Goal: Transaction & Acquisition: Purchase product/service

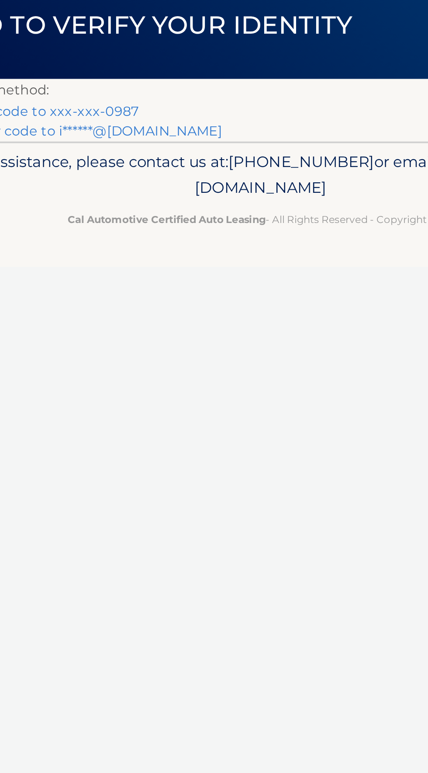
click at [138, 126] on link "Text my security code to xxx-xxx-0987" at bounding box center [81, 124] width 136 height 8
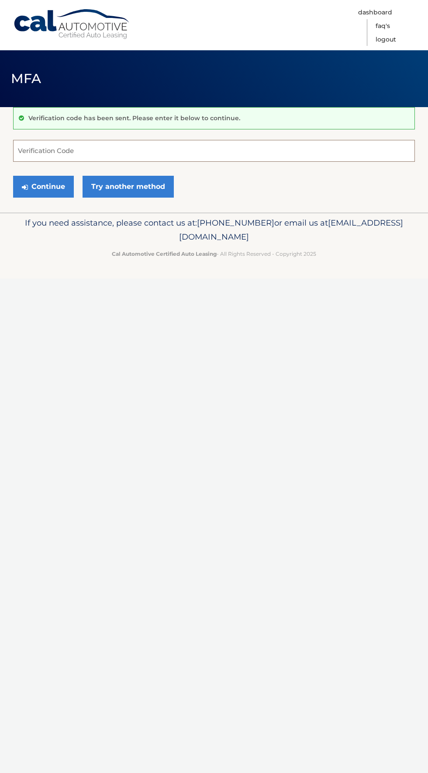
click at [134, 153] on input "Verification Code" at bounding box center [214, 151] width 402 height 22
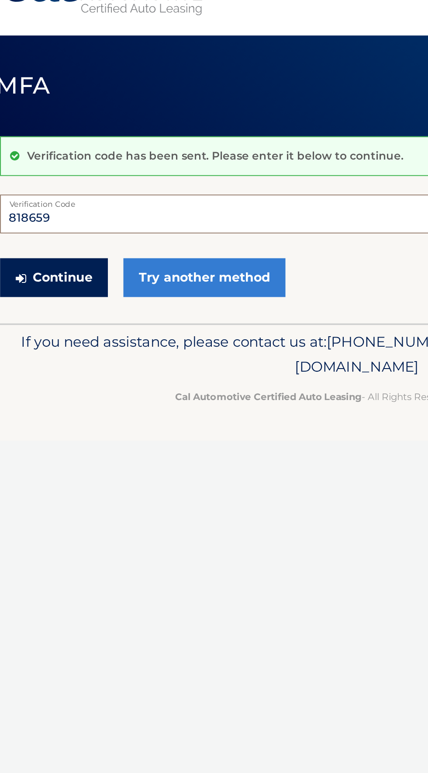
type input "818659"
click at [58, 187] on button "Continue" at bounding box center [43, 187] width 61 height 22
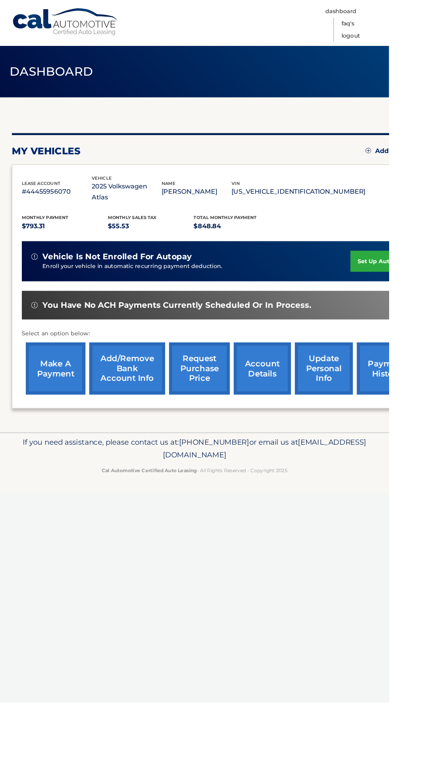
click at [58, 396] on link "make a payment" at bounding box center [61, 405] width 66 height 57
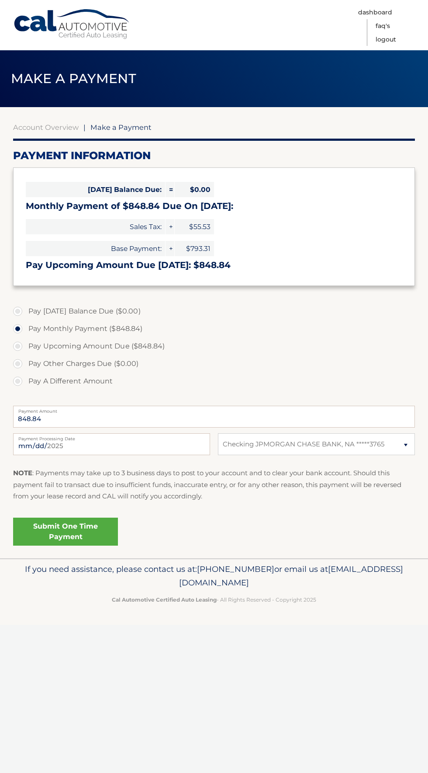
select select "MDUzODE4NzUtZDQ2MC00MTFlLTg2ZGYtOThkZjNiNzM3NzUw"
click at [90, 536] on link "Submit One Time Payment" at bounding box center [65, 531] width 105 height 28
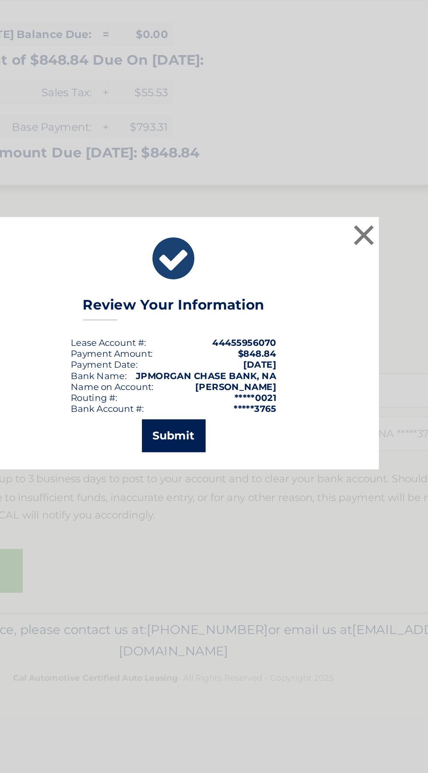
click at [220, 448] on button "Submit" at bounding box center [214, 445] width 41 height 21
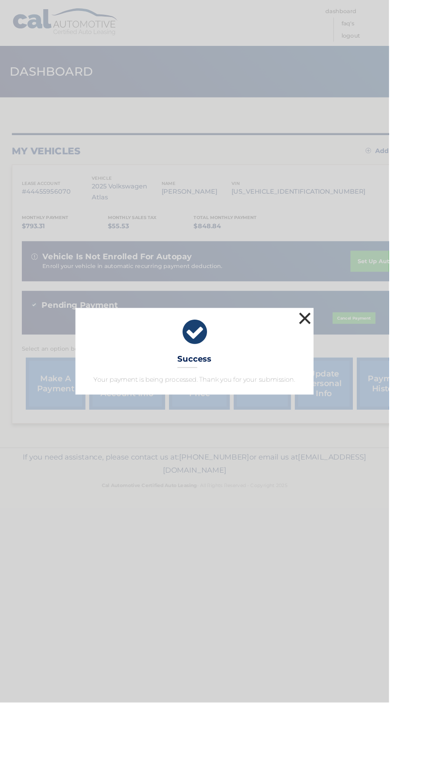
click at [344, 359] on button "×" at bounding box center [335, 349] width 17 height 17
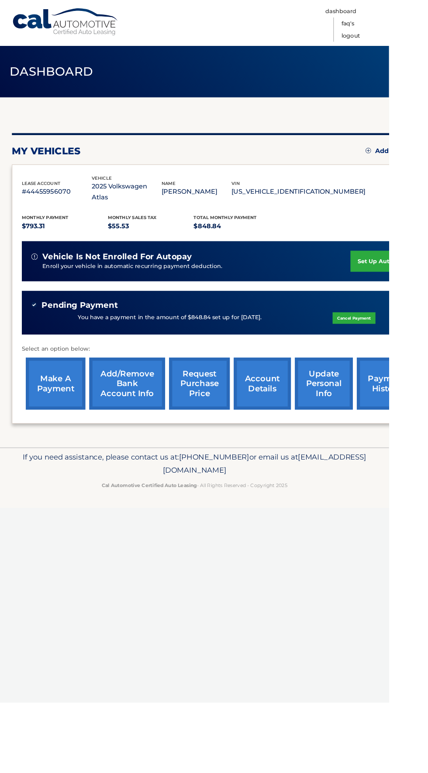
click at [101, 24] on link "Cal Automotive" at bounding box center [72, 24] width 118 height 31
